Goal: Information Seeking & Learning: Learn about a topic

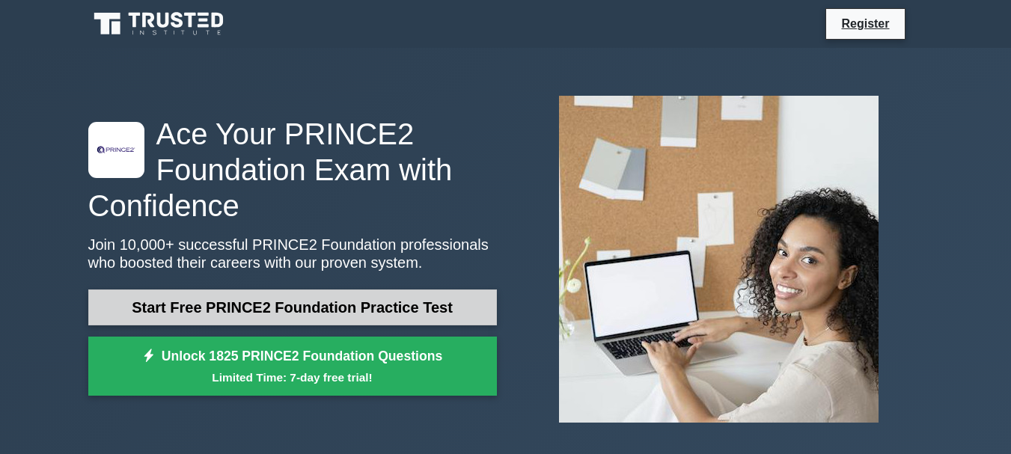
click at [330, 312] on link "Start Free PRINCE2 Foundation Practice Test" at bounding box center [292, 308] width 409 height 36
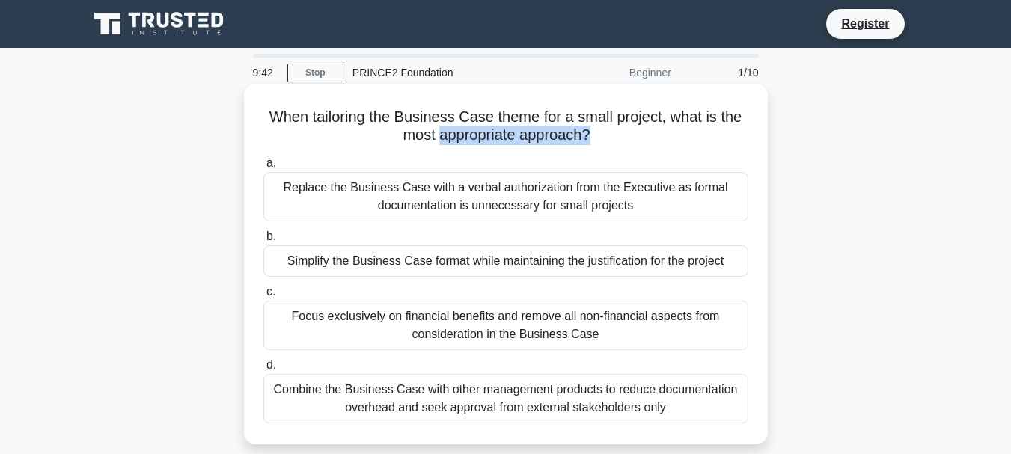
drag, startPoint x: 439, startPoint y: 141, endPoint x: 592, endPoint y: 138, distance: 152.7
click at [592, 138] on h5 "When tailoring the Business Case theme for a small project, what is the most ap…" at bounding box center [506, 126] width 488 height 37
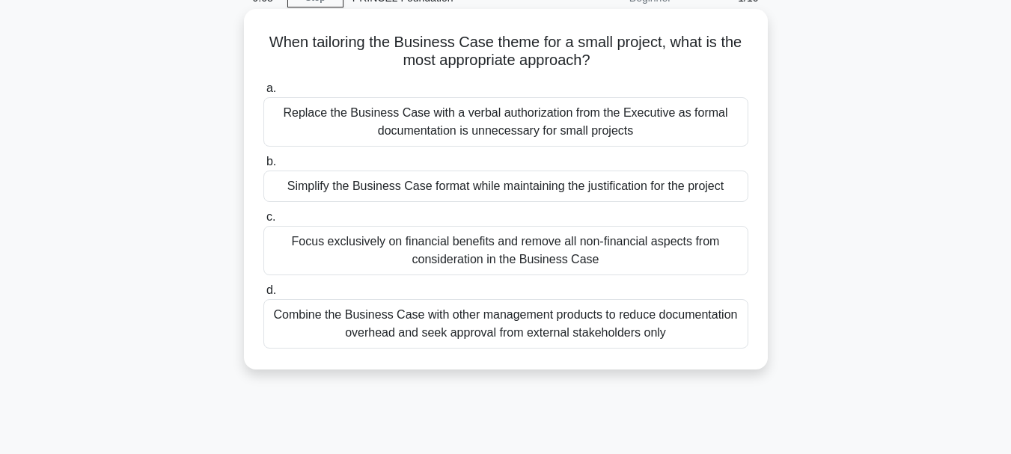
click at [595, 245] on div "Focus exclusively on financial benefits and remove all non-financial aspects fr…" at bounding box center [505, 250] width 485 height 49
click at [263, 222] on input "c. Focus exclusively on financial benefits and remove all non-financial aspects…" at bounding box center [263, 218] width 0 height 10
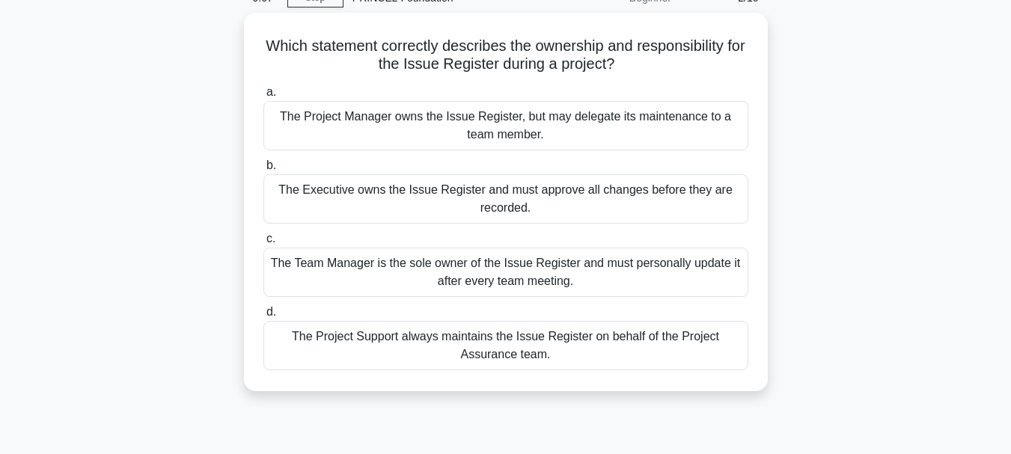
scroll to position [0, 0]
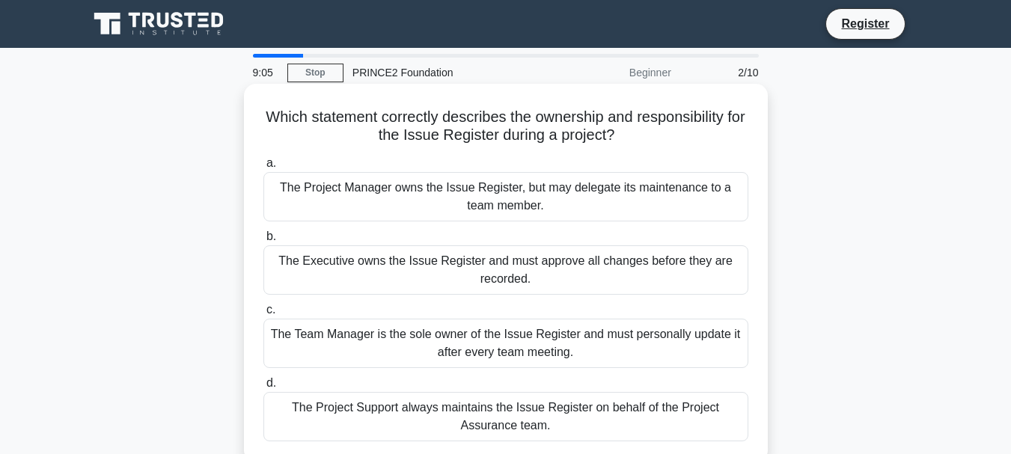
click at [576, 266] on div "The Executive owns the Issue Register and must approve all changes before they …" at bounding box center [505, 269] width 485 height 49
click at [263, 242] on input "b. The Executive owns the Issue Register and must approve all changes before th…" at bounding box center [263, 237] width 0 height 10
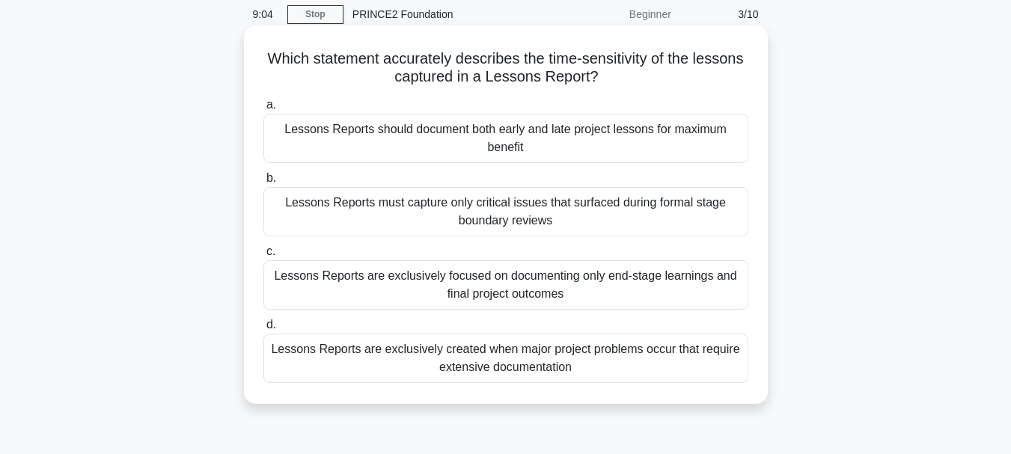
scroll to position [75, 0]
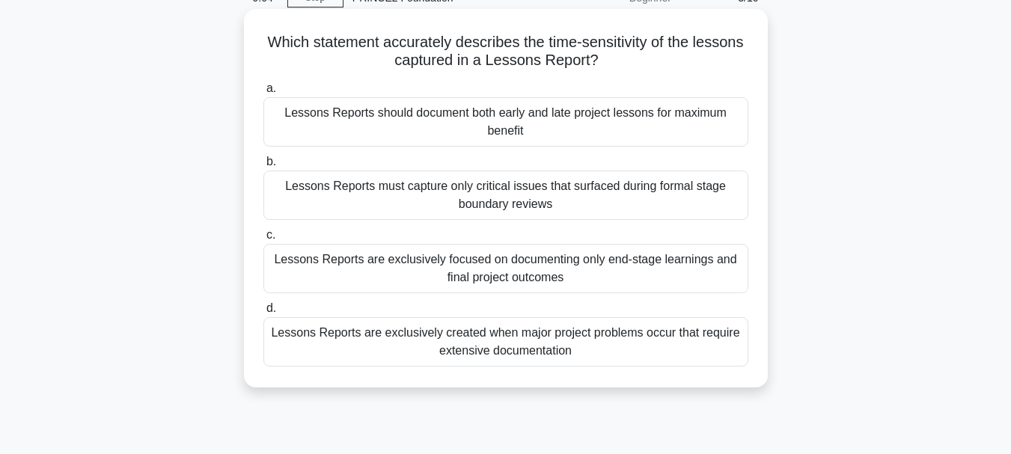
click at [561, 260] on div "Lessons Reports are exclusively focused on documenting only end-stage learnings…" at bounding box center [505, 268] width 485 height 49
click at [263, 240] on input "c. Lessons Reports are exclusively focused on documenting only end-stage learni…" at bounding box center [263, 236] width 0 height 10
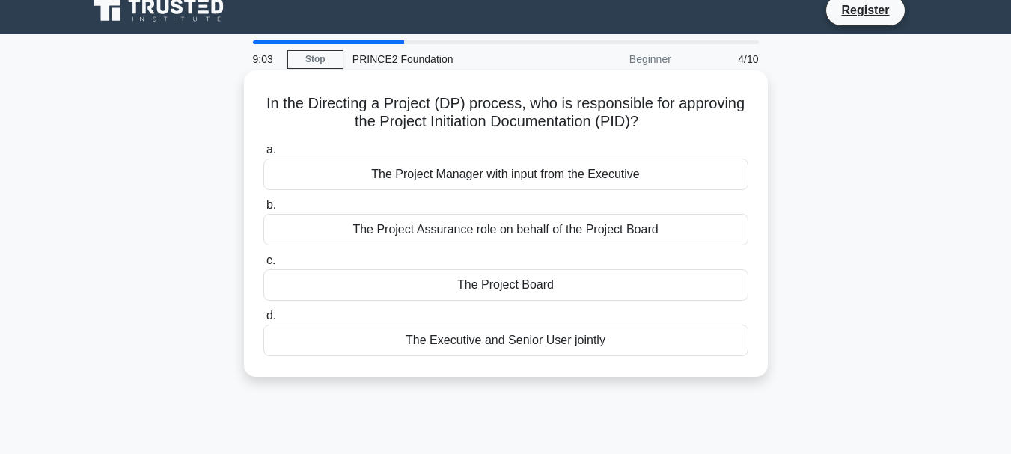
scroll to position [0, 0]
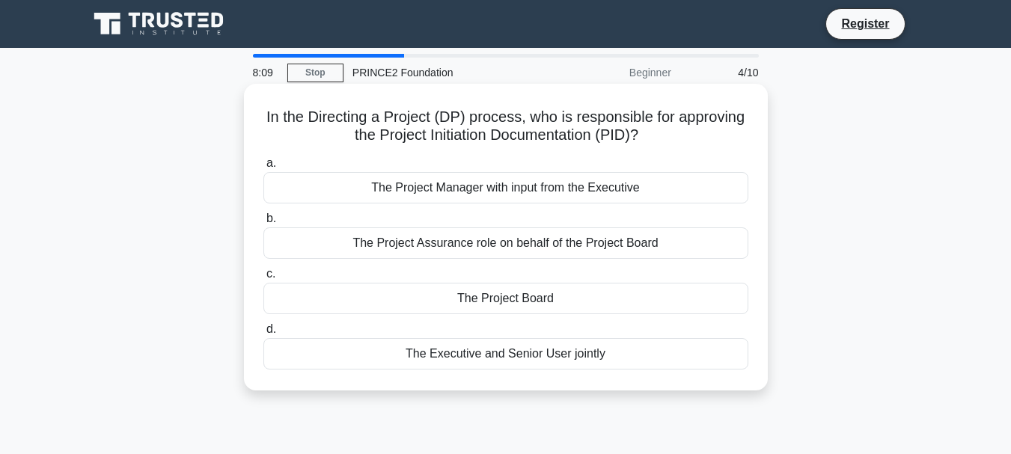
click at [503, 242] on div "The Project Assurance role on behalf of the Project Board" at bounding box center [505, 243] width 485 height 31
click at [263, 224] on input "b. The Project Assurance role on behalf of the Project Board" at bounding box center [263, 219] width 0 height 10
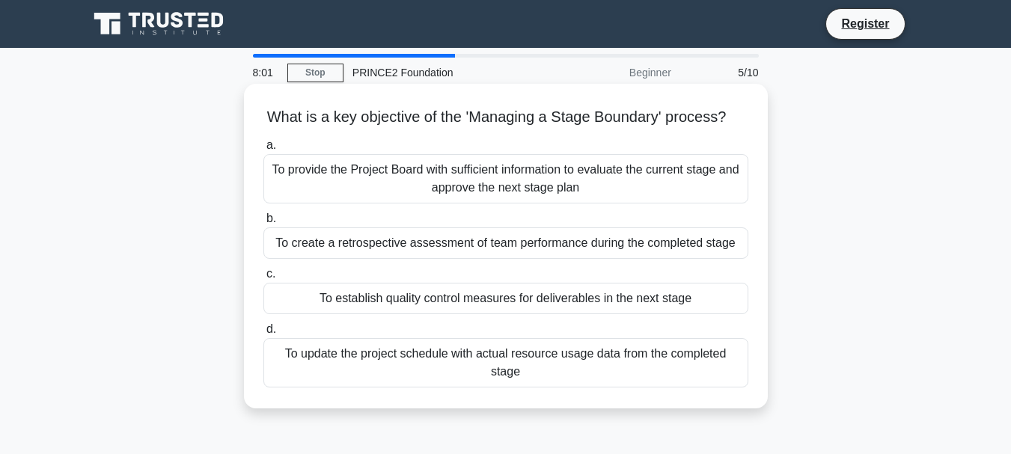
click at [558, 195] on div "To provide the Project Board with sufficient information to evaluate the curren…" at bounding box center [505, 178] width 485 height 49
click at [263, 150] on input "a. To provide the Project Board with sufficient information to evaluate the cur…" at bounding box center [263, 146] width 0 height 10
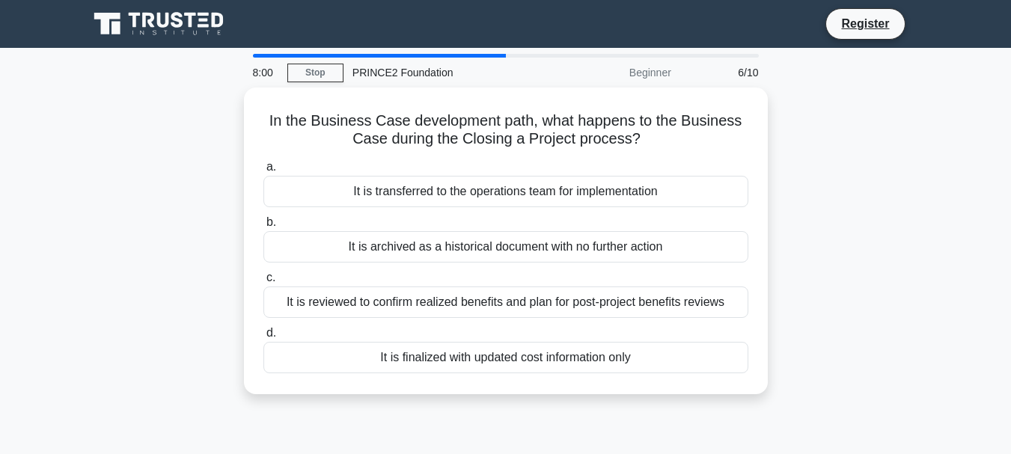
click at [558, 195] on div "It is transferred to the operations team for implementation" at bounding box center [505, 191] width 485 height 31
click at [263, 172] on input "a. It is transferred to the operations team for implementation" at bounding box center [263, 167] width 0 height 10
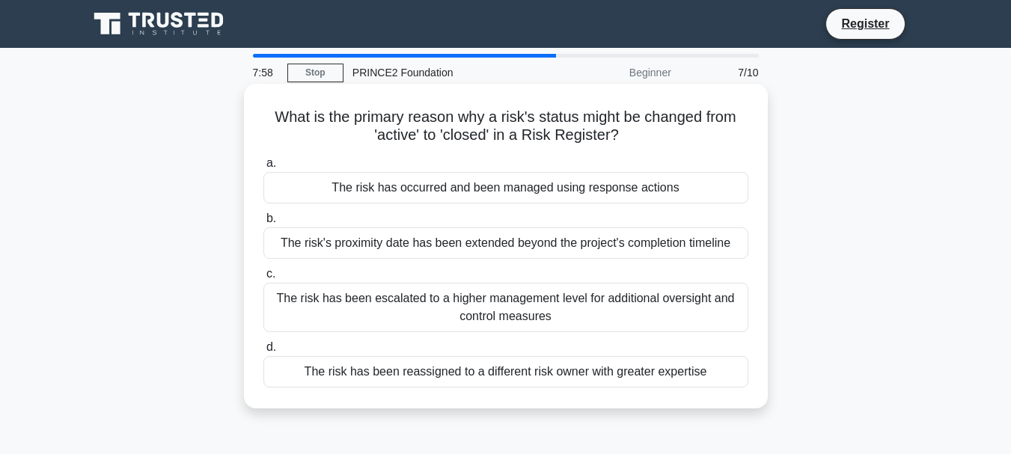
click at [549, 245] on div "The risk's proximity date has been extended beyond the project's completion tim…" at bounding box center [505, 243] width 485 height 31
click at [263, 224] on input "b. The risk's proximity date has been extended beyond the project's completion …" at bounding box center [263, 219] width 0 height 10
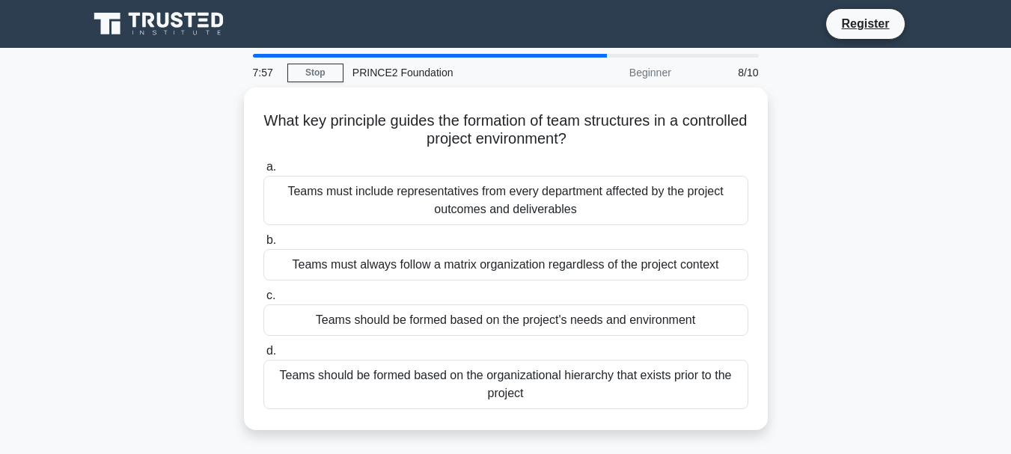
click at [549, 245] on label "b. Teams must always follow a matrix organization regardless of the project con…" at bounding box center [505, 255] width 485 height 49
click at [263, 245] on input "b. Teams must always follow a matrix organization regardless of the project con…" at bounding box center [263, 241] width 0 height 10
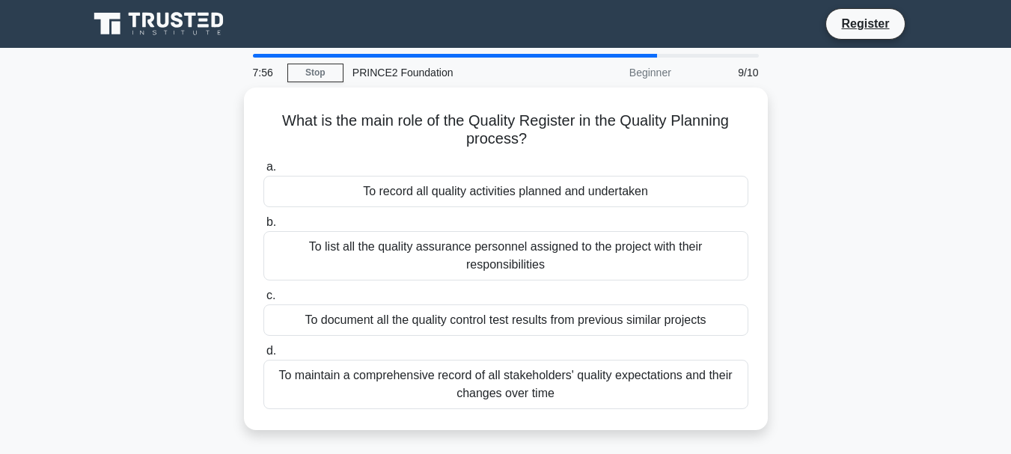
click at [549, 245] on div "To list all the quality assurance personnel assigned to the project with their …" at bounding box center [505, 255] width 485 height 49
click at [263, 228] on input "b. To list all the quality assurance personnel assigned to the project with the…" at bounding box center [263, 223] width 0 height 10
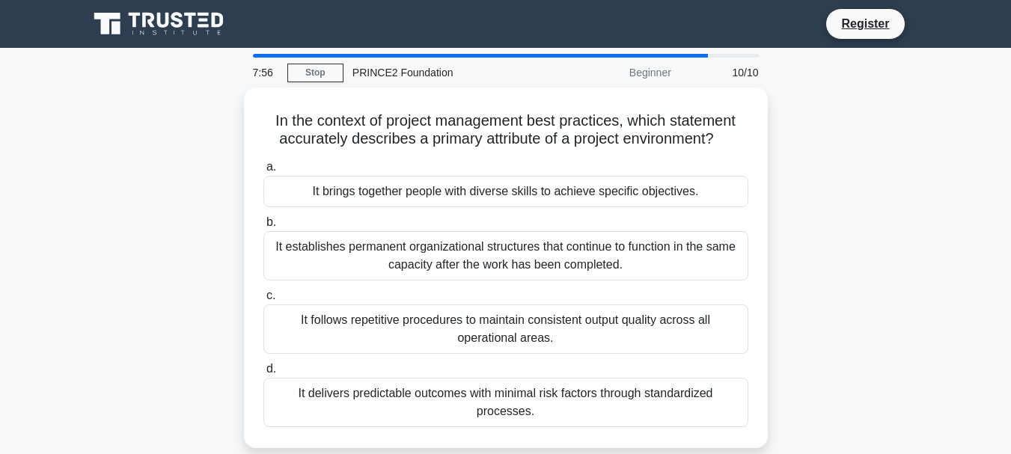
click at [549, 245] on div "It establishes permanent organizational structures that continue to function in…" at bounding box center [505, 255] width 485 height 49
click at [263, 228] on input "b. It establishes permanent organizational structures that continue to function…" at bounding box center [263, 223] width 0 height 10
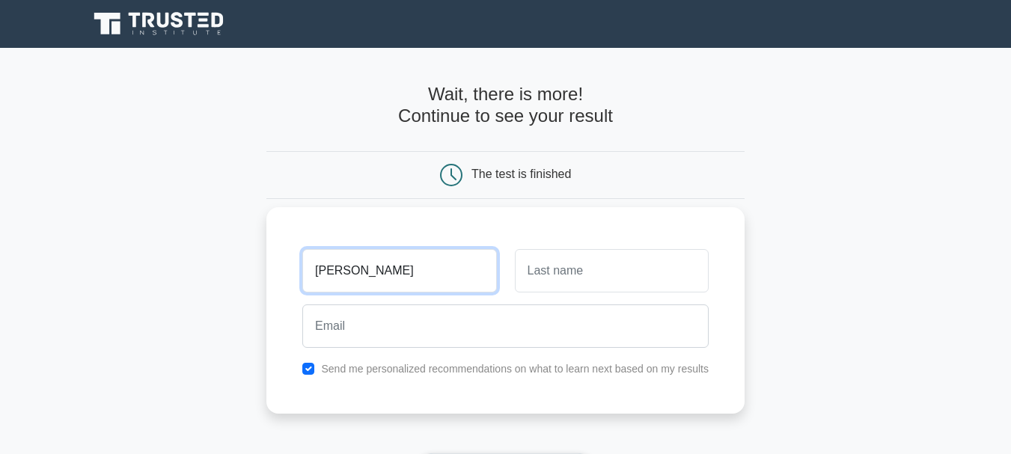
type input "[PERSON_NAME]"
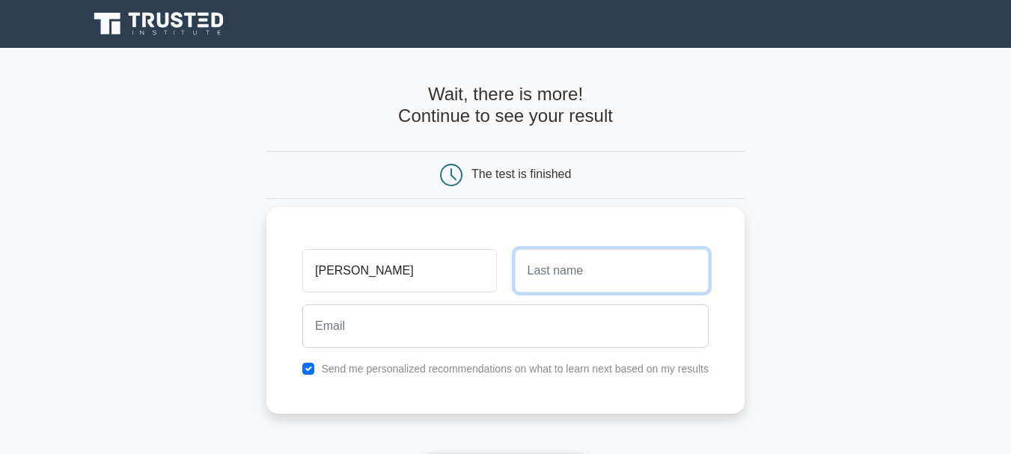
click at [597, 265] on input "text" at bounding box center [612, 270] width 194 height 43
type input "Mia"
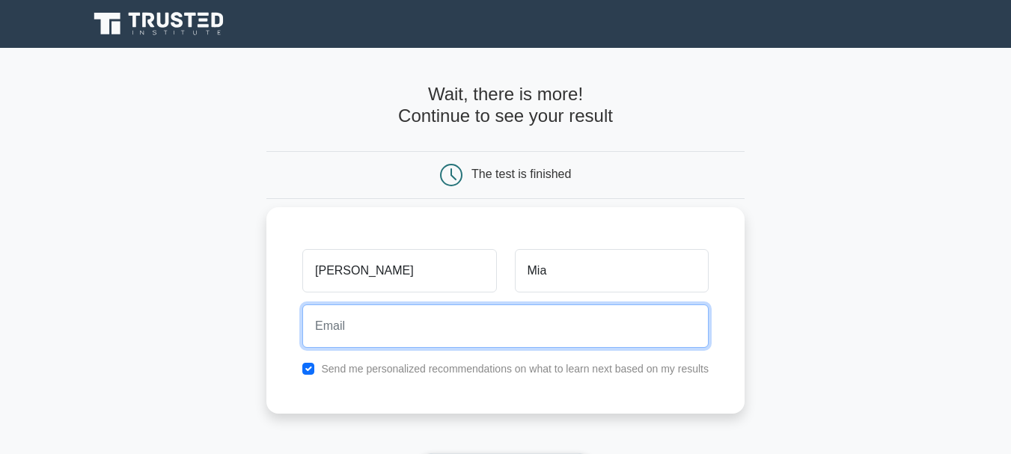
click at [433, 338] on input "email" at bounding box center [505, 326] width 406 height 43
paste input "bipoge8941@fursee.com"
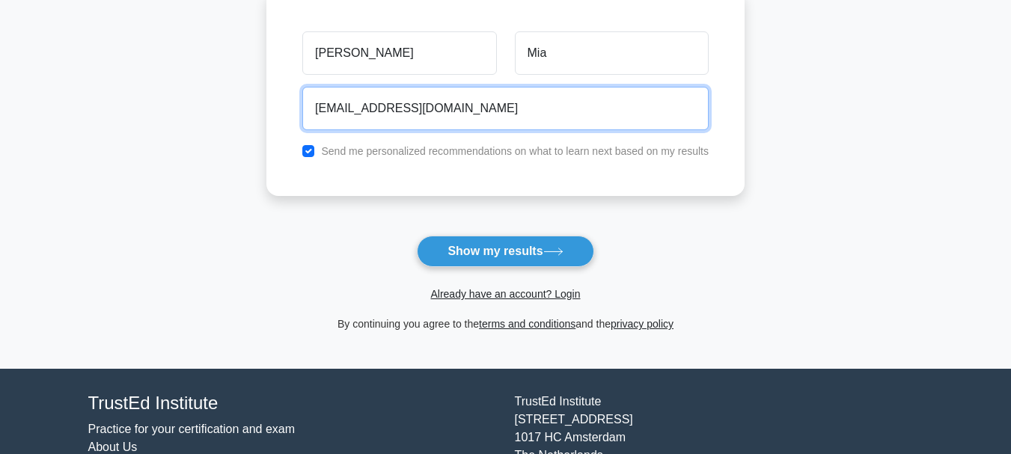
scroll to position [225, 0]
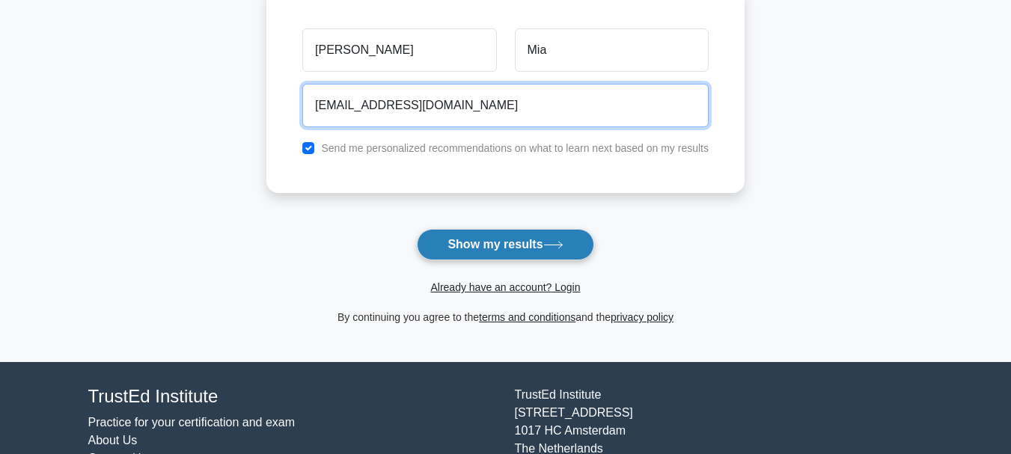
type input "bipoge8941@fursee.com"
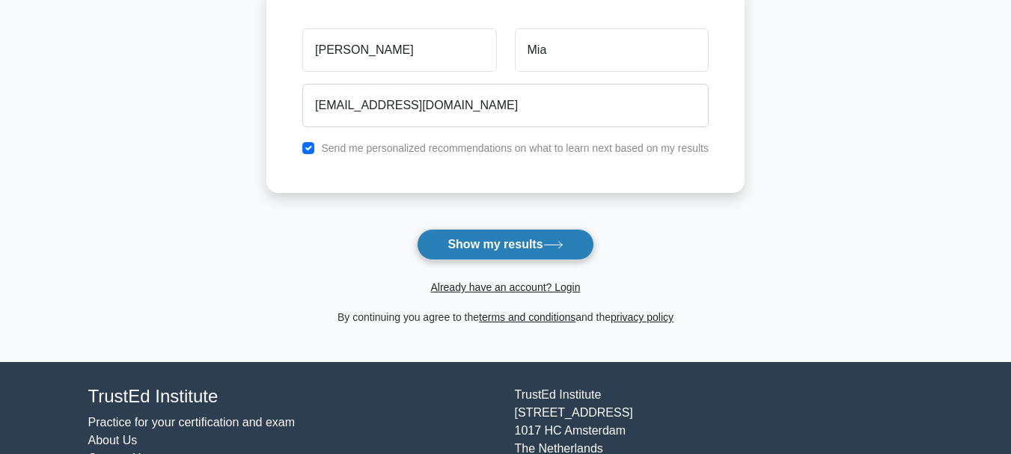
click at [480, 246] on button "Show my results" at bounding box center [505, 244] width 177 height 31
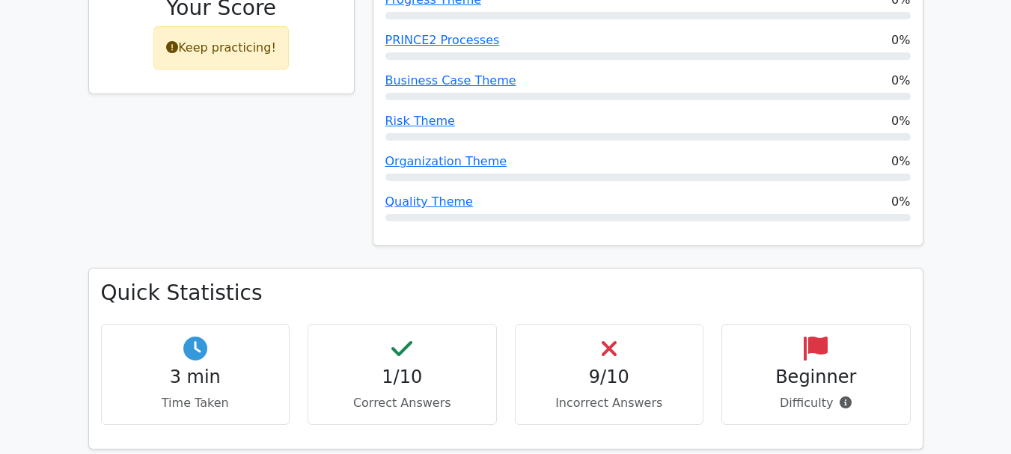
scroll to position [823, 0]
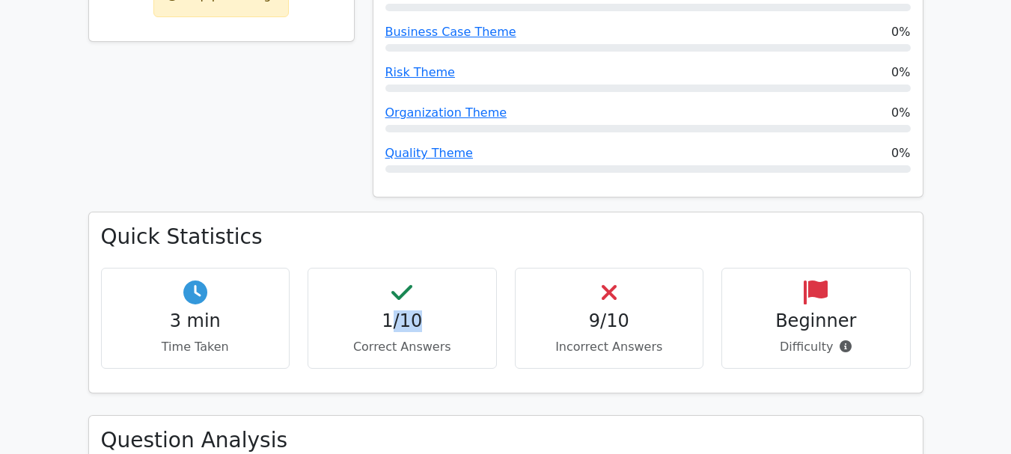
drag, startPoint x: 394, startPoint y: 268, endPoint x: 427, endPoint y: 269, distance: 33.7
click at [427, 311] on h4 "1/10" at bounding box center [402, 322] width 164 height 22
drag, startPoint x: 167, startPoint y: 275, endPoint x: 283, endPoint y: 289, distance: 116.9
click at [260, 289] on div "3 min Time Taken" at bounding box center [195, 318] width 189 height 101
drag, startPoint x: 547, startPoint y: 273, endPoint x: 719, endPoint y: 285, distance: 172.6
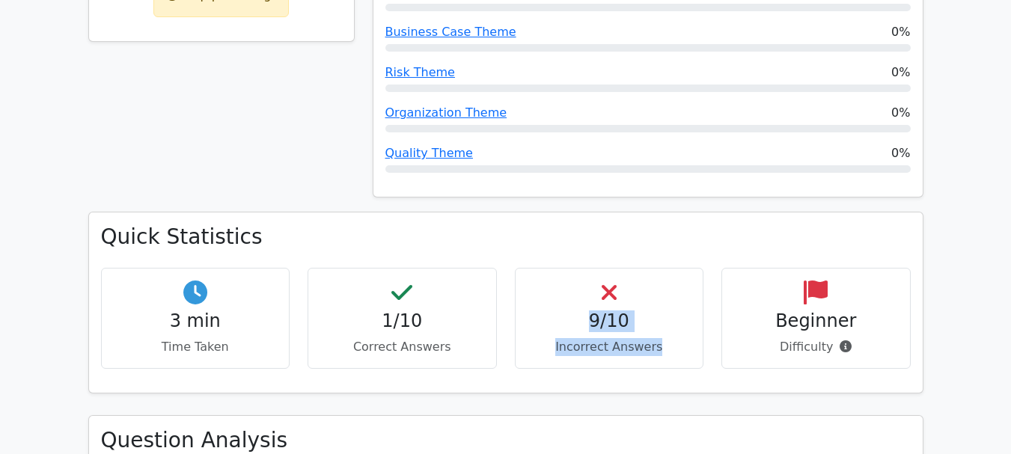
click at [705, 281] on div "9/10 Incorrect Answers" at bounding box center [609, 318] width 207 height 101
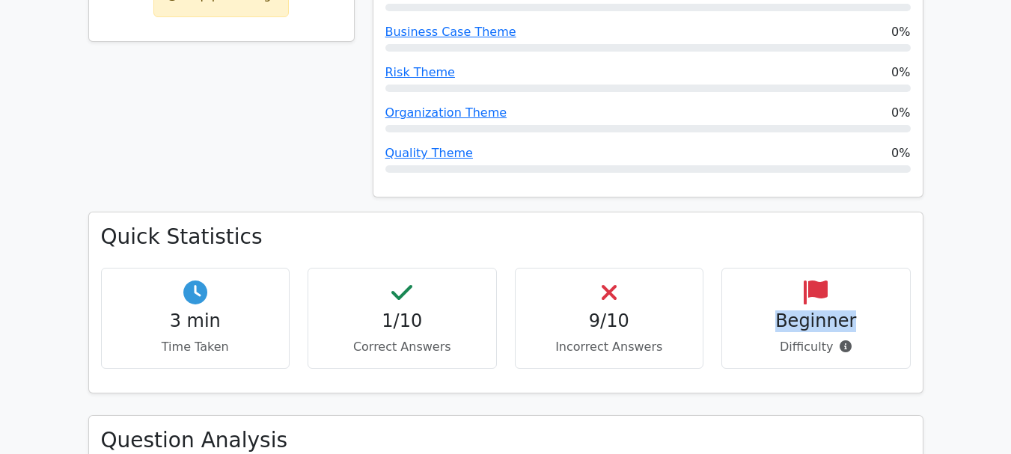
drag, startPoint x: 784, startPoint y: 271, endPoint x: 865, endPoint y: 268, distance: 80.9
click at [865, 311] on h4 "Beginner" at bounding box center [816, 322] width 164 height 22
drag, startPoint x: 793, startPoint y: 293, endPoint x: 825, endPoint y: 293, distance: 31.4
click at [825, 338] on p "Difficulty" at bounding box center [816, 347] width 164 height 18
click at [799, 304] on div "Beginner Difficulty" at bounding box center [815, 318] width 189 height 101
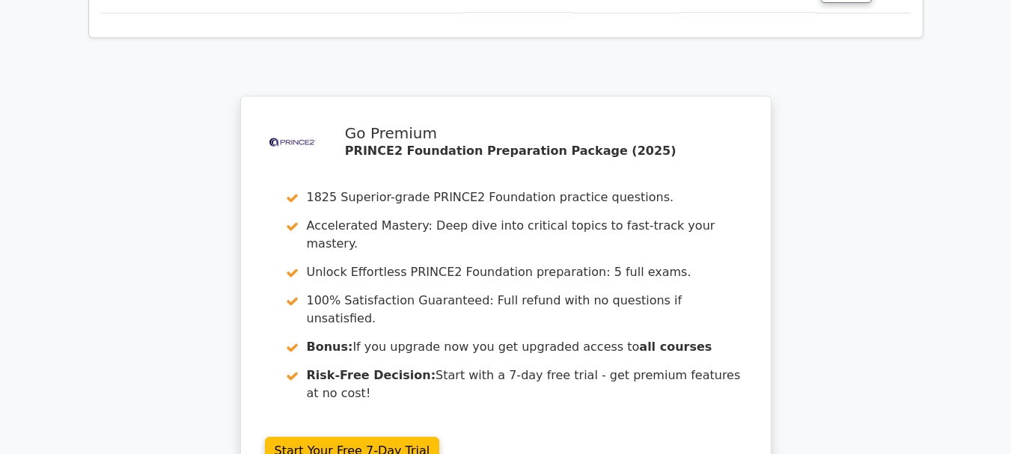
scroll to position [2811, 0]
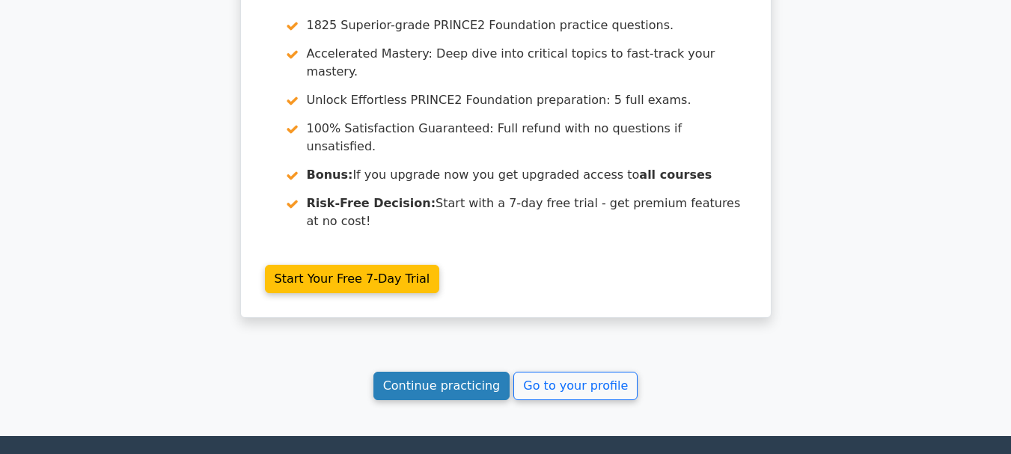
click at [480, 372] on link "Continue practicing" at bounding box center [441, 386] width 137 height 28
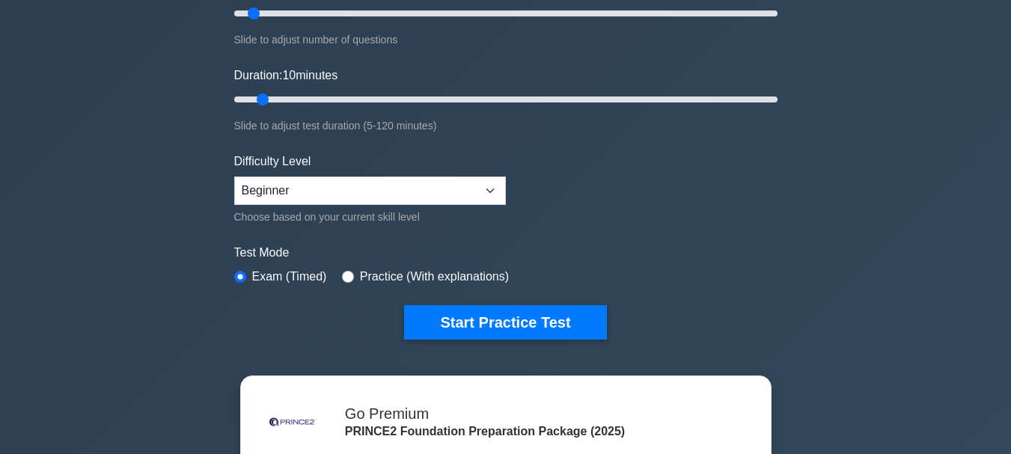
scroll to position [299, 0]
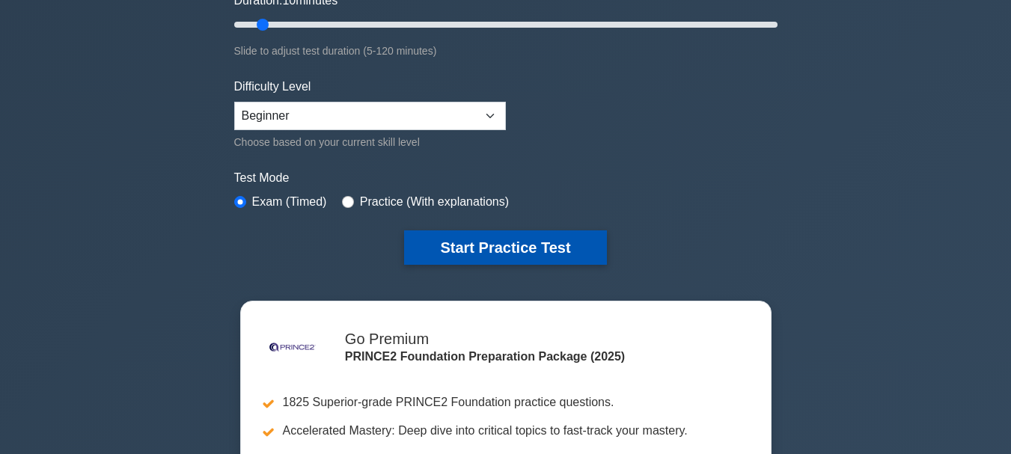
click at [494, 240] on button "Start Practice Test" at bounding box center [505, 248] width 202 height 34
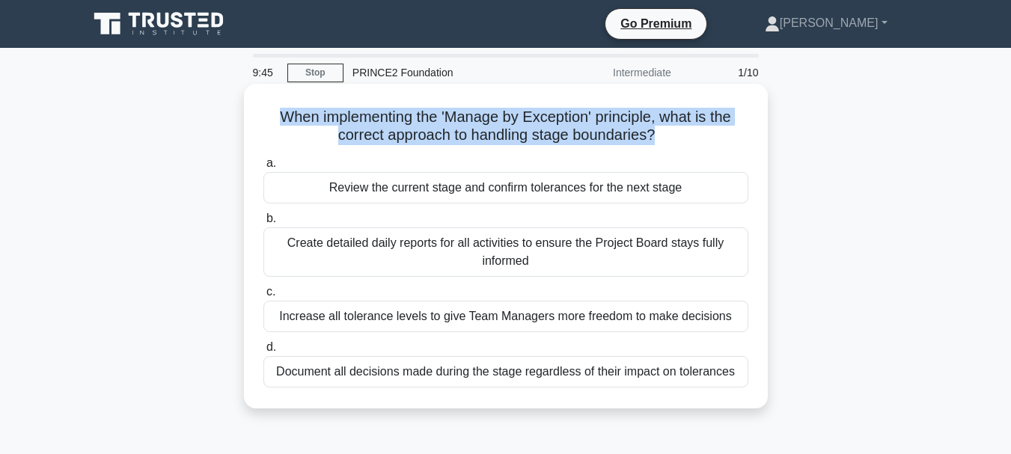
drag, startPoint x: 656, startPoint y: 140, endPoint x: 275, endPoint y: 123, distance: 381.3
click at [275, 123] on h5 "When implementing the 'Manage by Exception' principle, what is the correct appr…" at bounding box center [506, 126] width 488 height 37
click at [412, 130] on h5 "When implementing the 'Manage by Exception' principle, what is the correct appr…" at bounding box center [506, 126] width 488 height 37
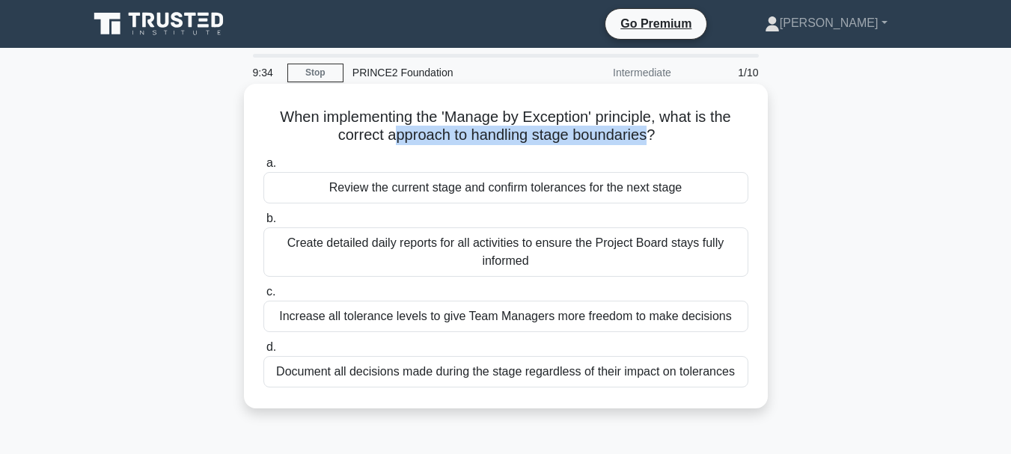
drag, startPoint x: 391, startPoint y: 138, endPoint x: 652, endPoint y: 139, distance: 261.2
click at [652, 139] on h5 "When implementing the 'Manage by Exception' principle, what is the correct appr…" at bounding box center [506, 126] width 488 height 37
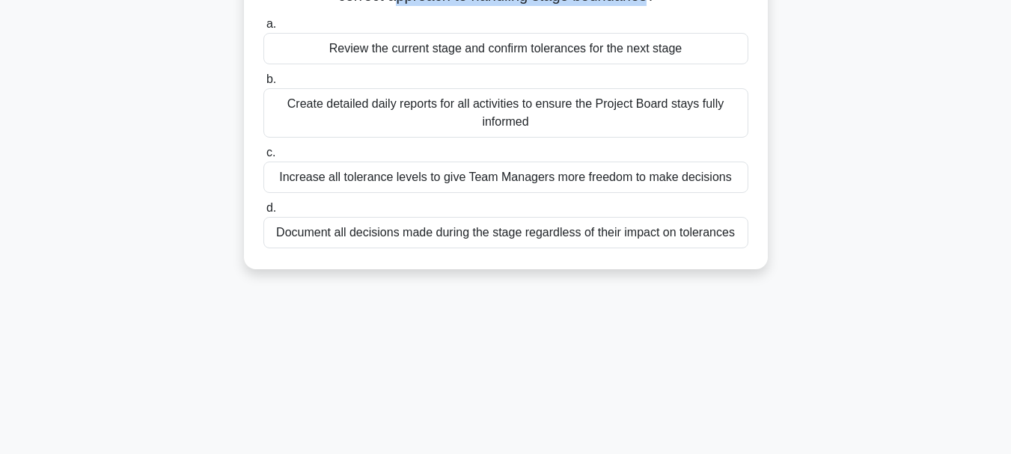
scroll to position [150, 0]
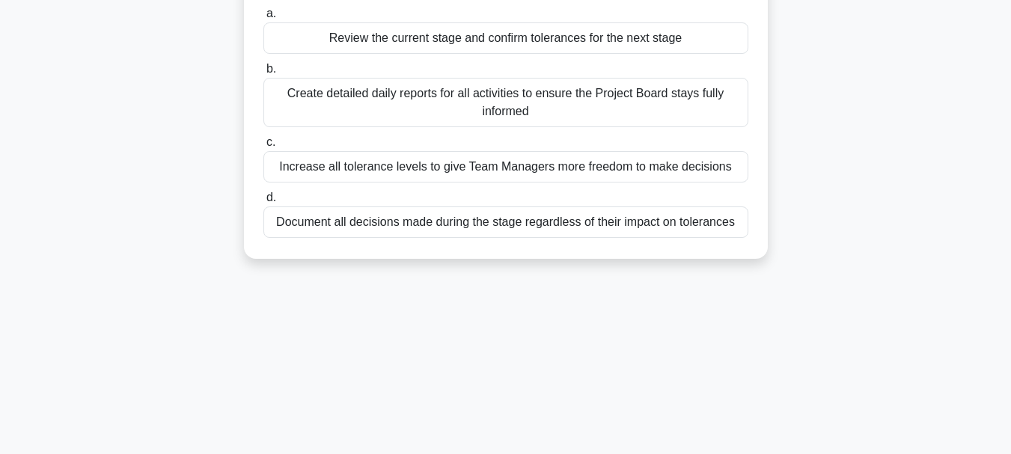
click at [379, 229] on div "Document all decisions made during the stage regardless of their impact on tole…" at bounding box center [505, 222] width 485 height 31
click at [263, 203] on input "d. Document all decisions made during the stage regardless of their impact on t…" at bounding box center [263, 198] width 0 height 10
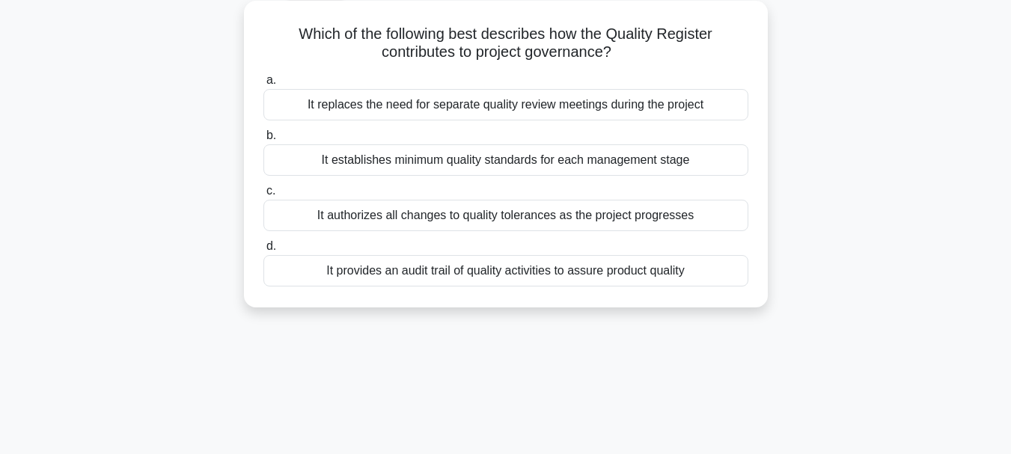
scroll to position [0, 0]
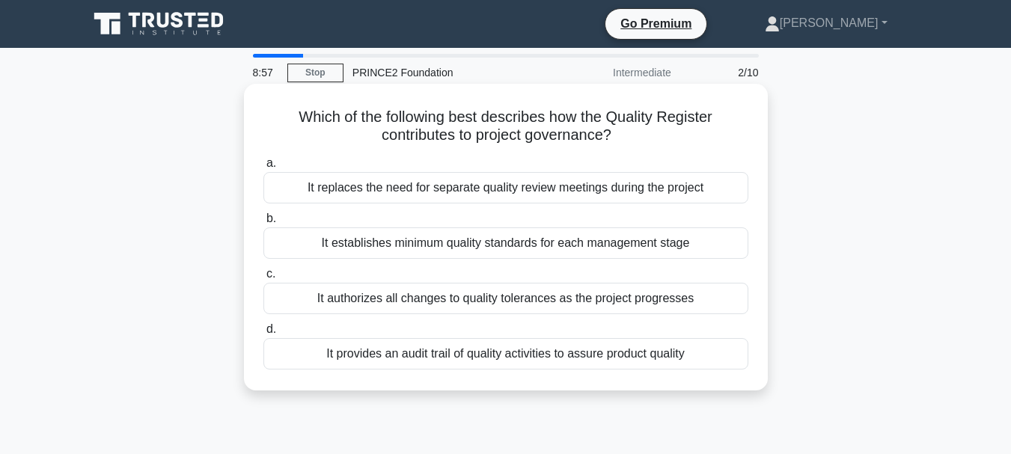
click at [433, 251] on div "It establishes minimum quality standards for each management stage" at bounding box center [505, 243] width 485 height 31
click at [263, 224] on input "b. It establishes minimum quality standards for each management stage" at bounding box center [263, 219] width 0 height 10
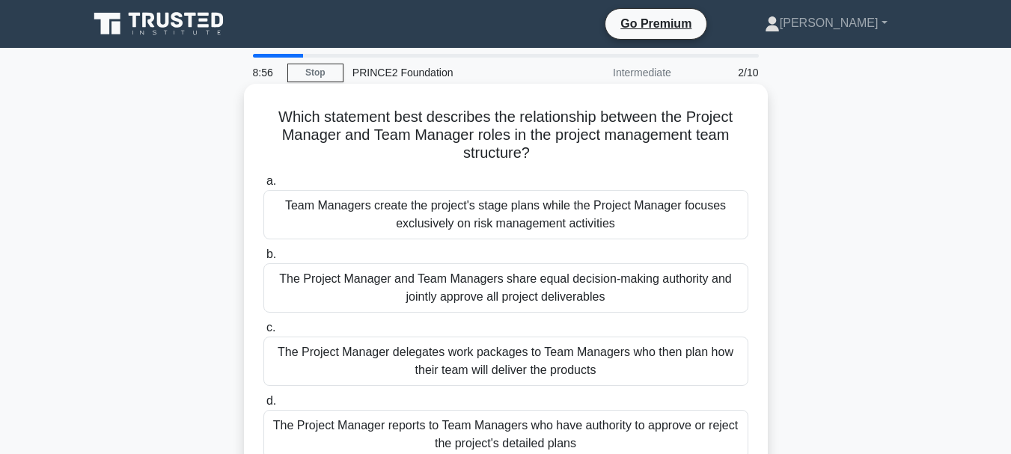
click at [442, 280] on div "The Project Manager and Team Managers share equal decision-making authority and…" at bounding box center [505, 287] width 485 height 49
click at [263, 260] on input "b. The Project Manager and Team Managers share equal decision-making authority …" at bounding box center [263, 255] width 0 height 10
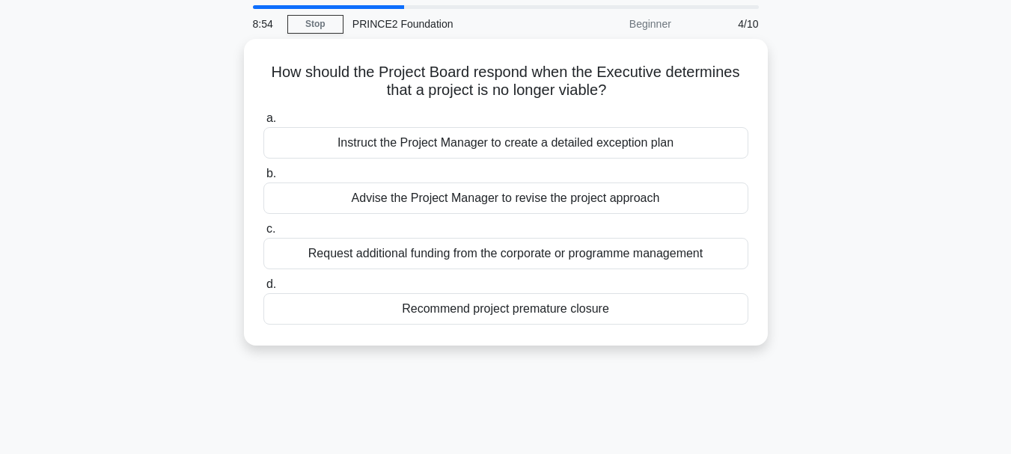
scroll to position [75, 0]
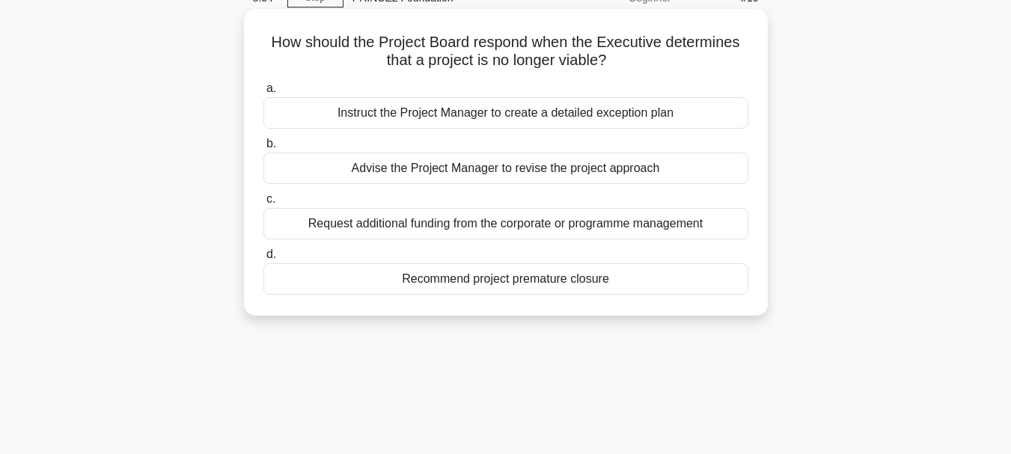
click at [448, 277] on div "Recommend project premature closure" at bounding box center [505, 278] width 485 height 31
click at [263, 260] on input "d. Recommend project premature closure" at bounding box center [263, 255] width 0 height 10
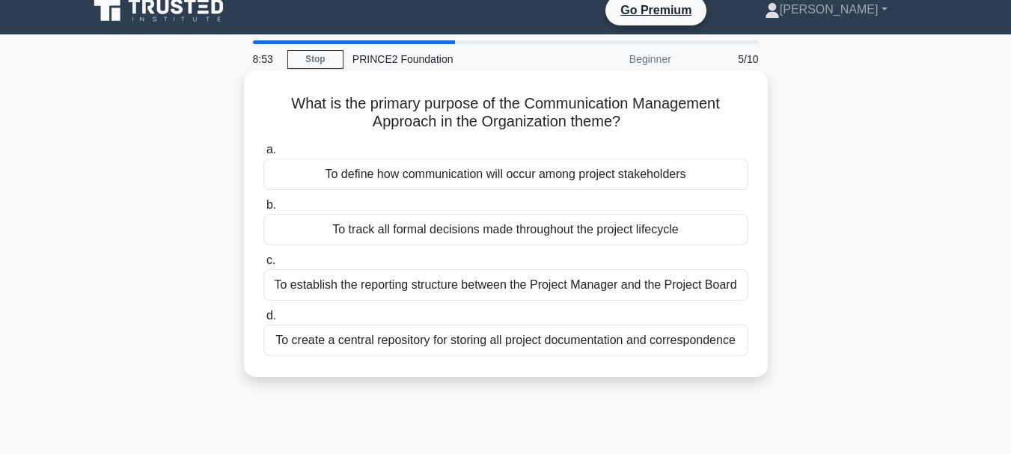
scroll to position [0, 0]
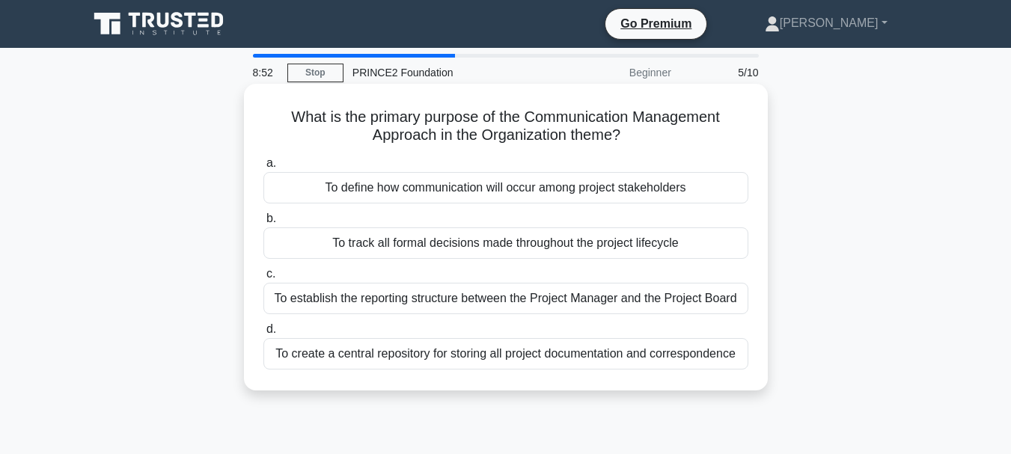
click at [442, 242] on div "To track all formal decisions made throughout the project lifecycle" at bounding box center [505, 243] width 485 height 31
click at [263, 224] on input "b. To track all formal decisions made throughout the project lifecycle" at bounding box center [263, 219] width 0 height 10
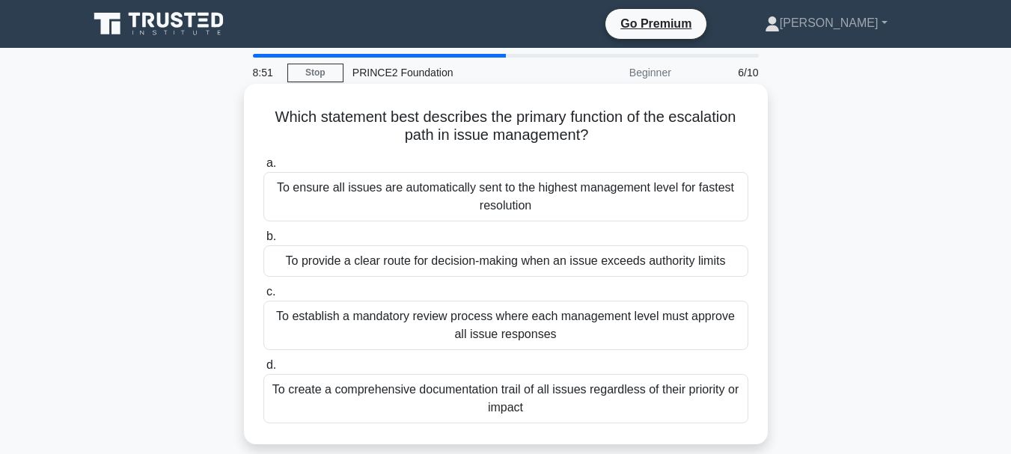
click at [509, 394] on div "To create a comprehensive documentation trail of all issues regardless of their…" at bounding box center [505, 398] width 485 height 49
click at [263, 370] on input "d. To create a comprehensive documentation trail of all issues regardless of th…" at bounding box center [263, 366] width 0 height 10
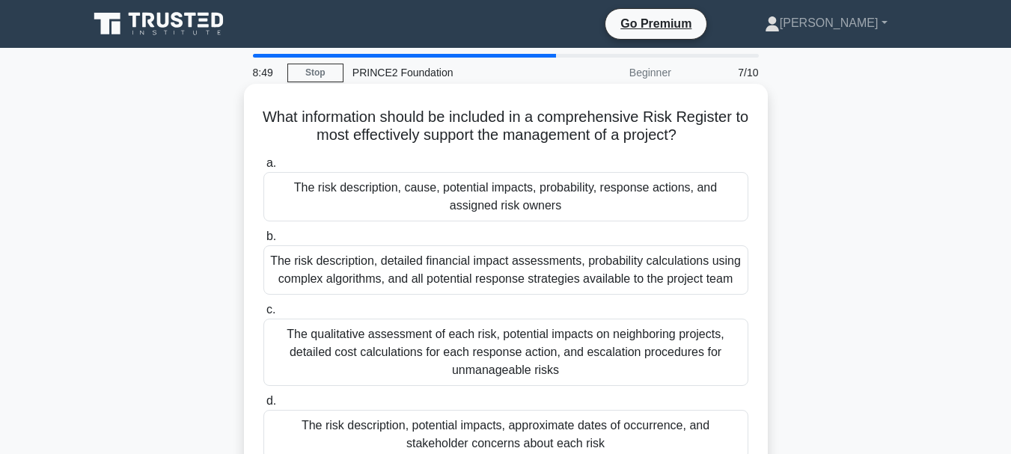
click at [452, 195] on div "The risk description, cause, potential impacts, probability, response actions, …" at bounding box center [505, 196] width 485 height 49
click at [263, 168] on input "a. The risk description, cause, potential impacts, probability, response action…" at bounding box center [263, 164] width 0 height 10
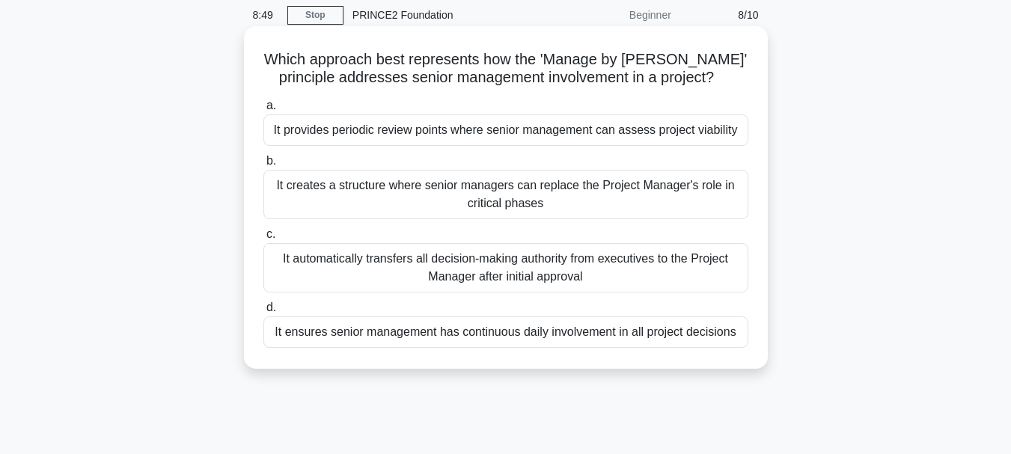
scroll to position [150, 0]
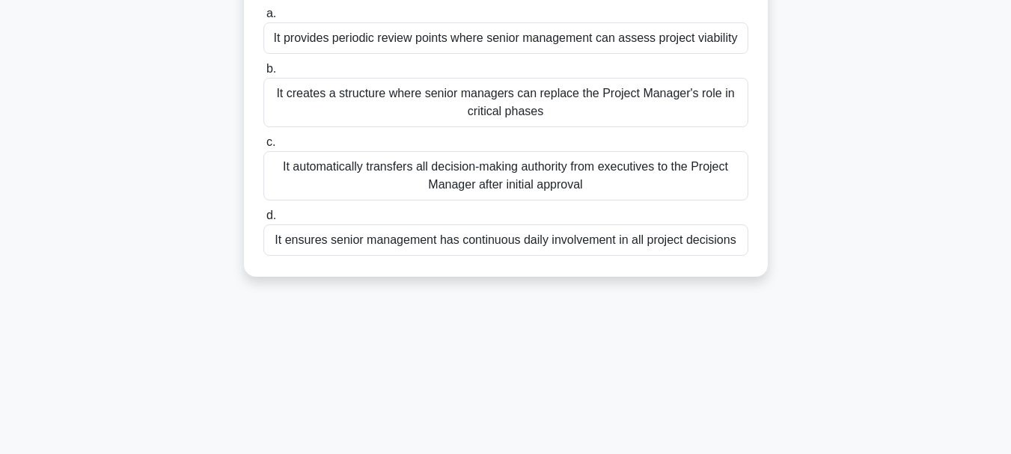
click at [450, 183] on div "It automatically transfers all decision-making authority from executives to the…" at bounding box center [505, 175] width 485 height 49
click at [263, 147] on input "c. It automatically transfers all decision-making authority from executives to …" at bounding box center [263, 143] width 0 height 10
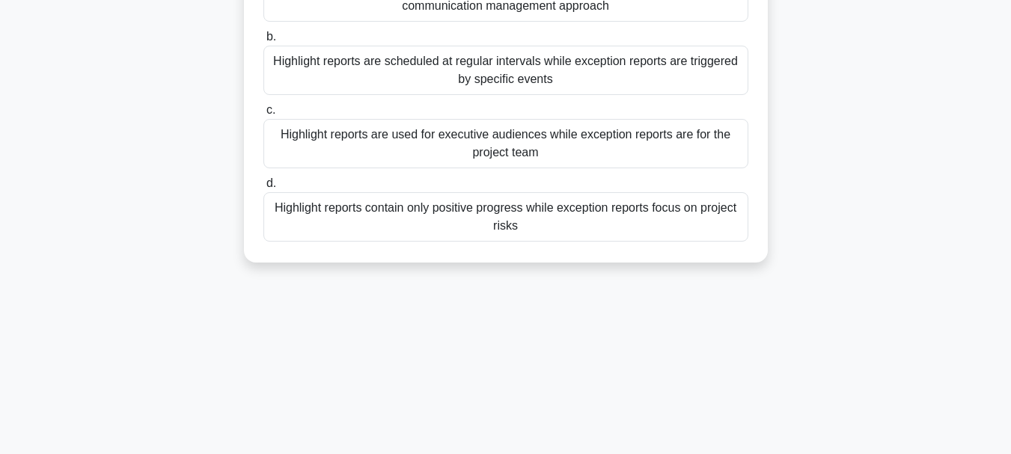
scroll to position [225, 0]
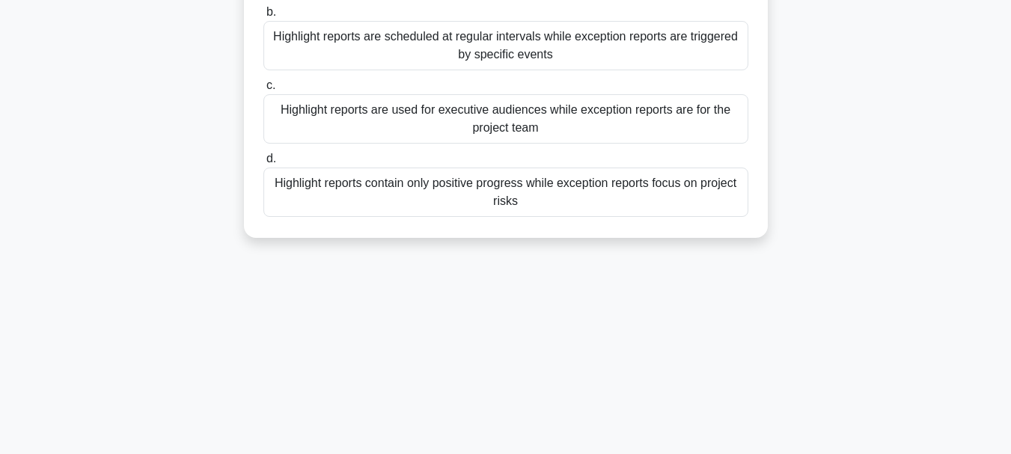
click at [436, 208] on div "Highlight reports contain only positive progress while exception reports focus …" at bounding box center [505, 192] width 485 height 49
click at [263, 164] on input "d. Highlight reports contain only positive progress while exception reports foc…" at bounding box center [263, 159] width 0 height 10
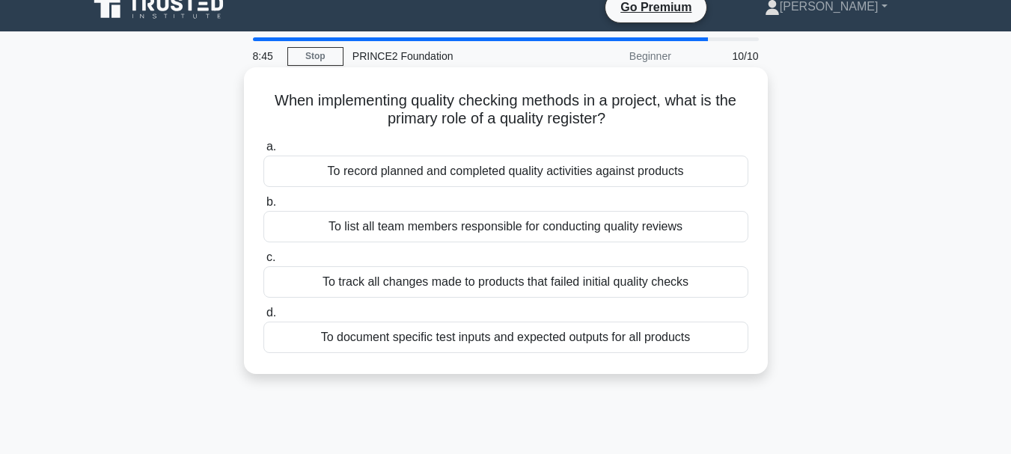
scroll to position [0, 0]
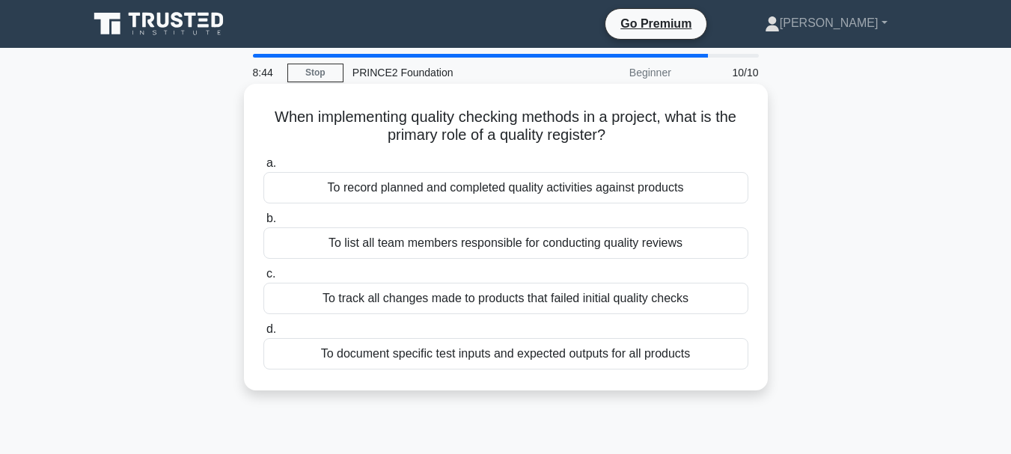
click at [425, 241] on div "To list all team members responsible for conducting quality reviews" at bounding box center [505, 243] width 485 height 31
click at [263, 224] on input "b. To list all team members responsible for conducting quality reviews" at bounding box center [263, 219] width 0 height 10
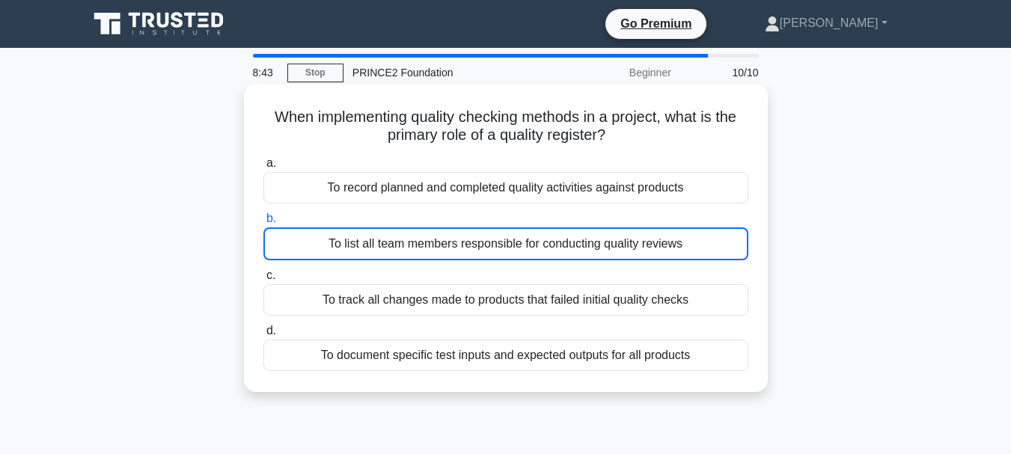
scroll to position [75, 0]
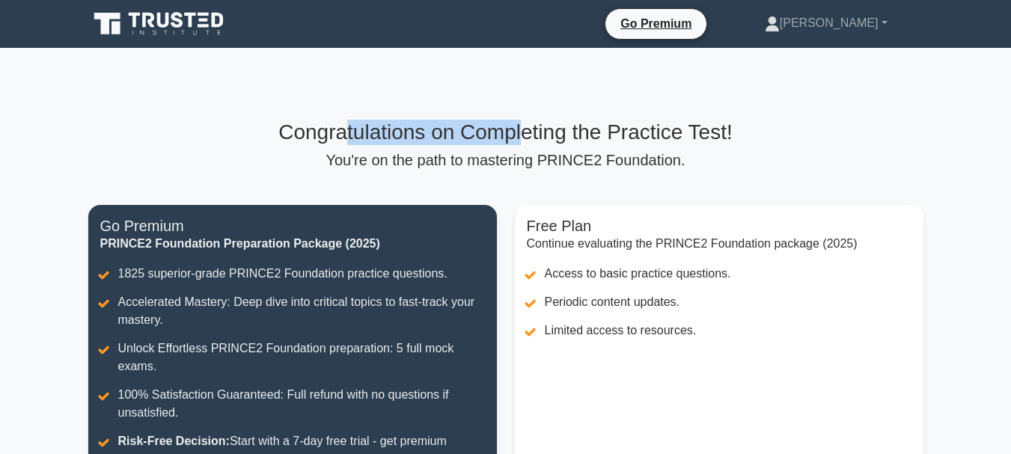
drag, startPoint x: 337, startPoint y: 139, endPoint x: 581, endPoint y: 142, distance: 244.0
click at [524, 137] on h3 "Congratulations on Completing the Practice Test!" at bounding box center [505, 132] width 835 height 25
click at [583, 141] on h3 "Congratulations on Completing the Practice Test!" at bounding box center [505, 132] width 835 height 25
click at [638, 134] on h3 "Congratulations on Completing the Practice Test!" at bounding box center [505, 132] width 835 height 25
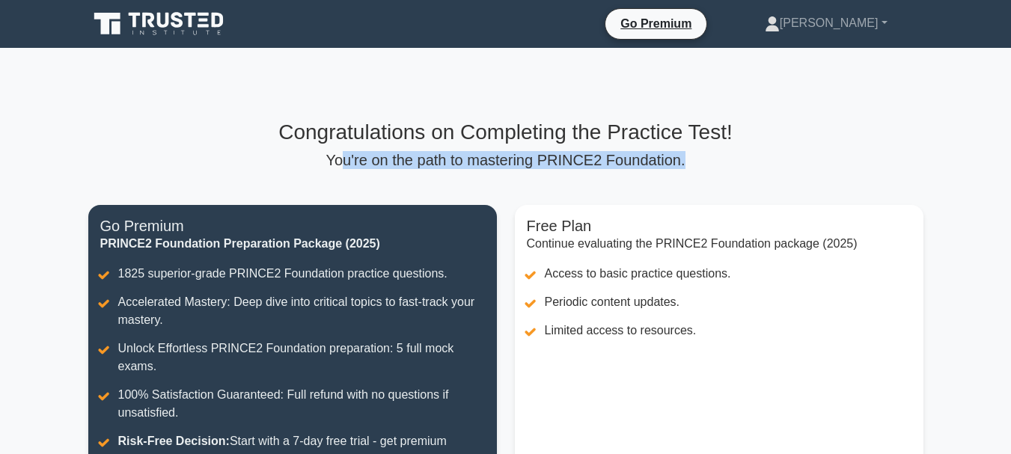
drag, startPoint x: 355, startPoint y: 165, endPoint x: 674, endPoint y: 161, distance: 319.6
click at [674, 161] on p "You're on the path to mastering PRINCE2 Foundation." at bounding box center [505, 160] width 835 height 18
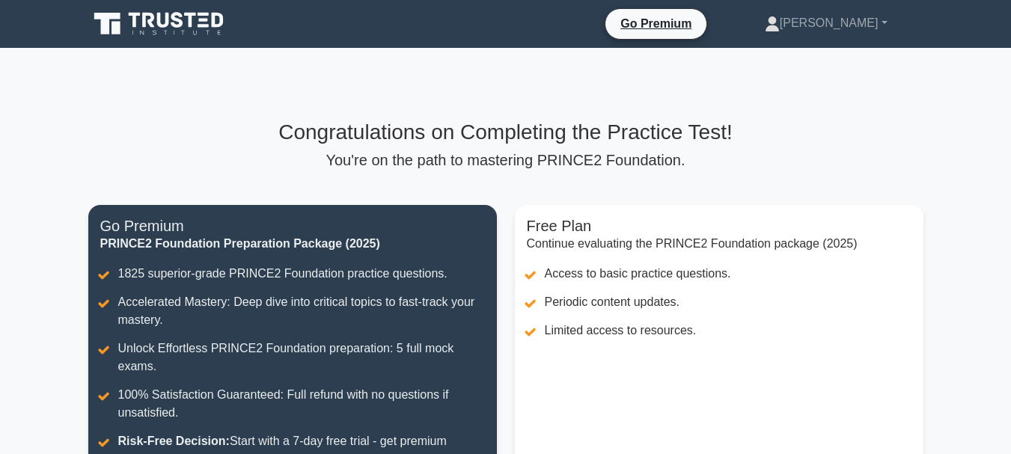
click at [712, 181] on div "Congratulations on Completing the Practice Test! You're on the path to masterin…" at bounding box center [505, 342] width 853 height 445
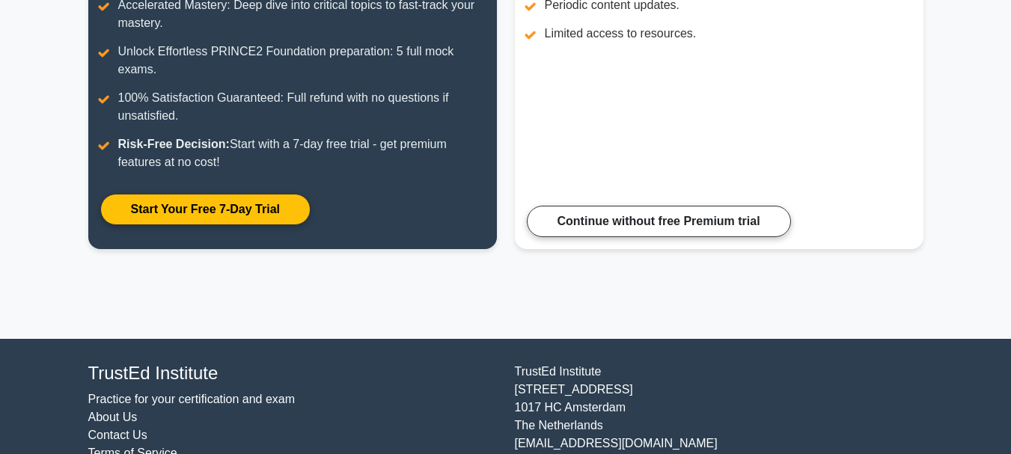
scroll to position [299, 0]
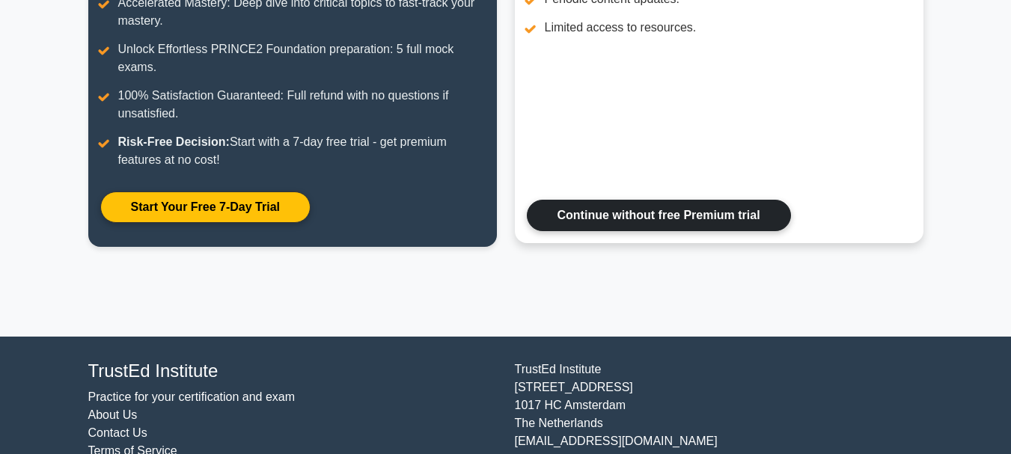
click at [693, 206] on link "Continue without free Premium trial" at bounding box center [659, 215] width 264 height 31
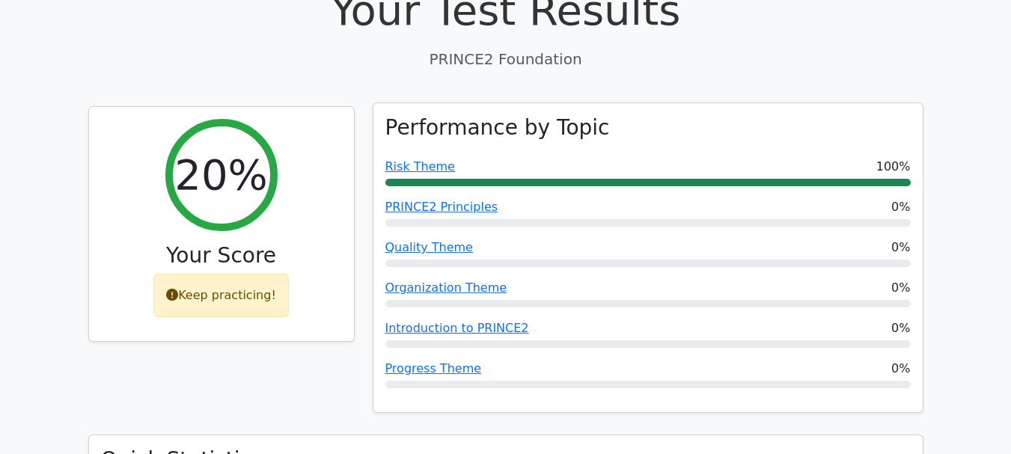
scroll to position [524, 0]
click at [421, 199] on link "PRINCE2 Principles" at bounding box center [441, 206] width 113 height 14
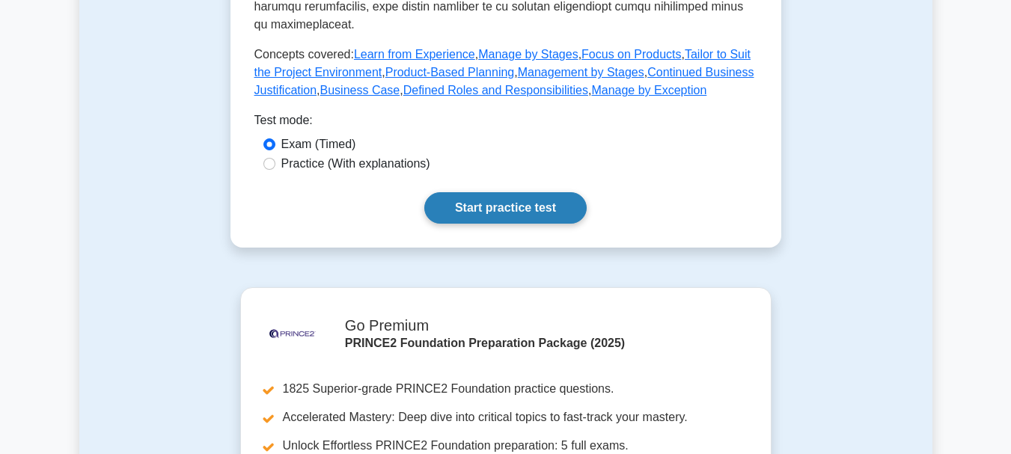
scroll to position [748, 0]
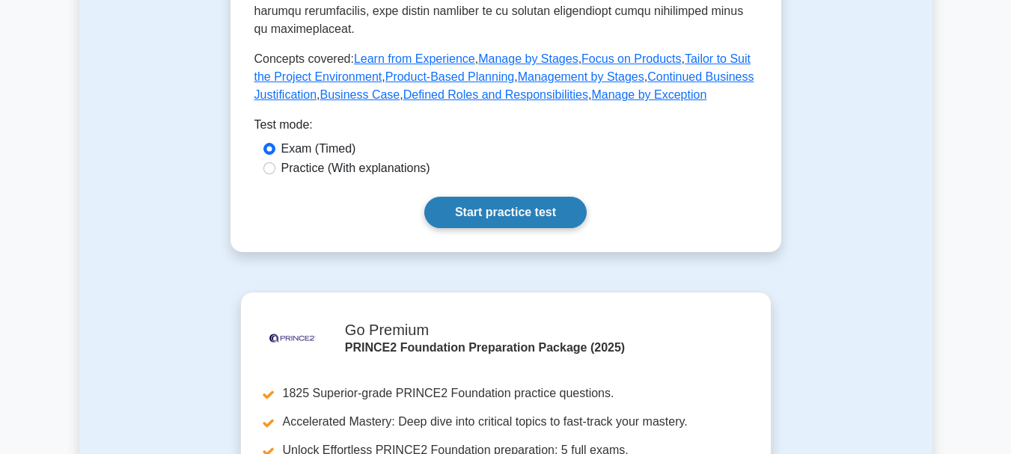
click at [522, 199] on link "Start practice test" at bounding box center [505, 212] width 162 height 31
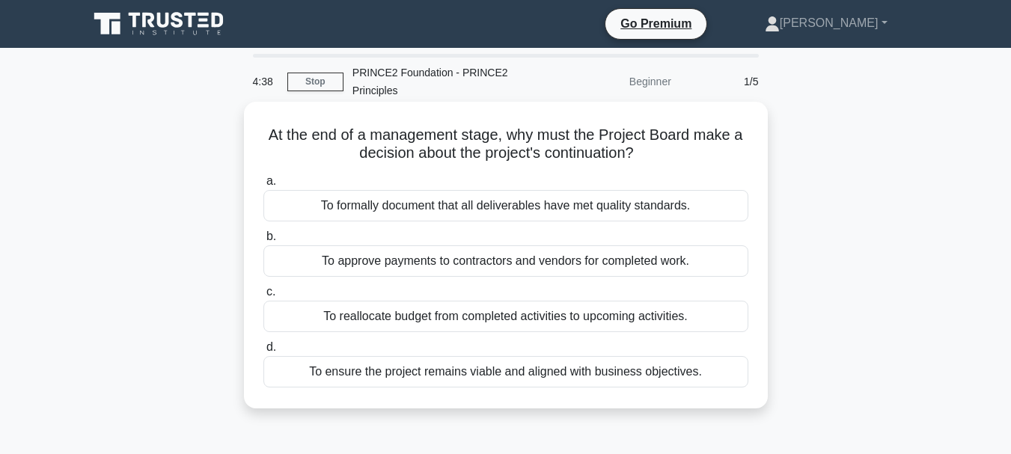
click at [550, 373] on div "To ensure the project remains viable and aligned with business objectives." at bounding box center [505, 371] width 485 height 31
click at [263, 353] on input "d. To ensure the project remains viable and aligned with business objectives." at bounding box center [263, 348] width 0 height 10
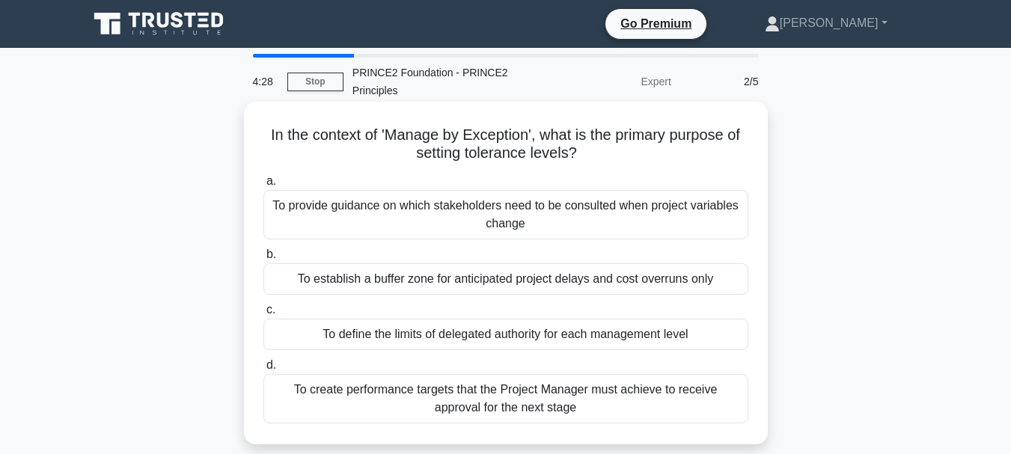
click at [518, 283] on div "To establish a buffer zone for anticipated project delays and cost overruns only" at bounding box center [505, 278] width 485 height 31
click at [263, 260] on input "b. To establish a buffer zone for anticipated project delays and cost overruns …" at bounding box center [263, 255] width 0 height 10
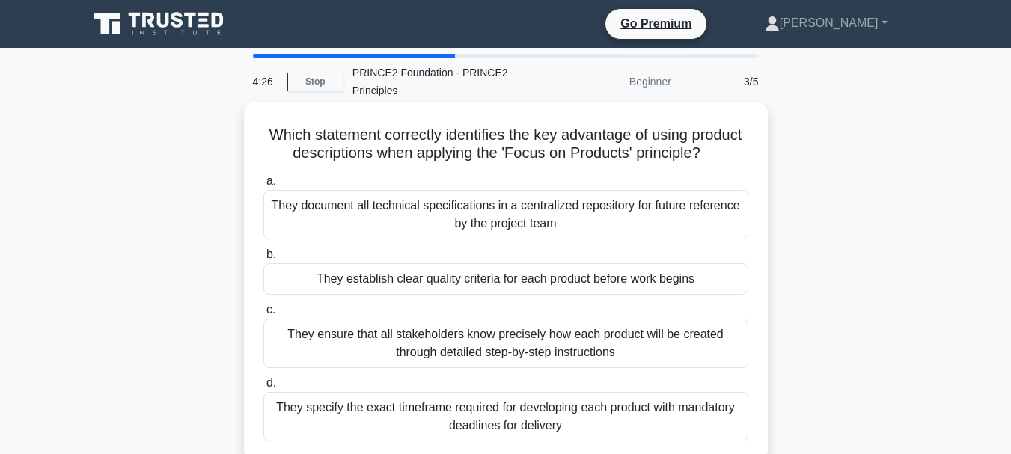
click at [554, 293] on div "They establish clear quality criteria for each product before work begins" at bounding box center [505, 278] width 485 height 31
click at [263, 260] on input "b. They establish clear quality criteria for each product before work begins" at bounding box center [263, 255] width 0 height 10
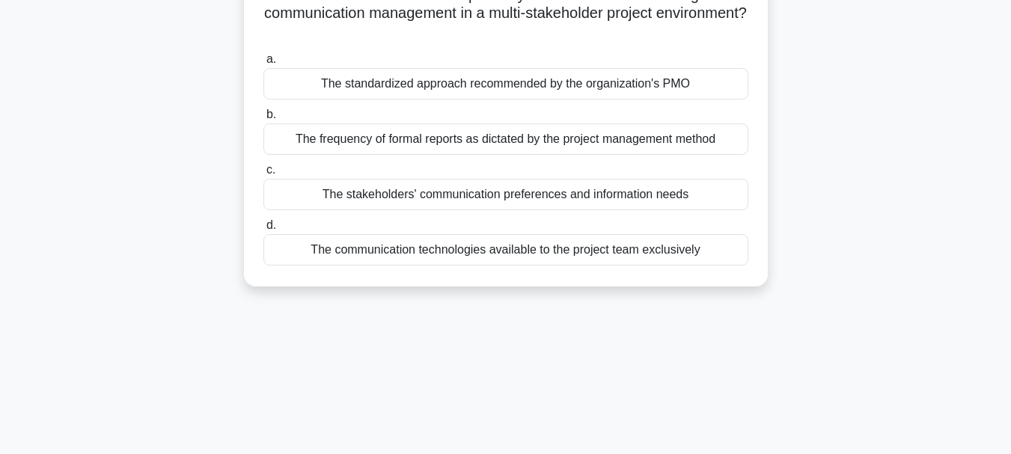
scroll to position [150, 0]
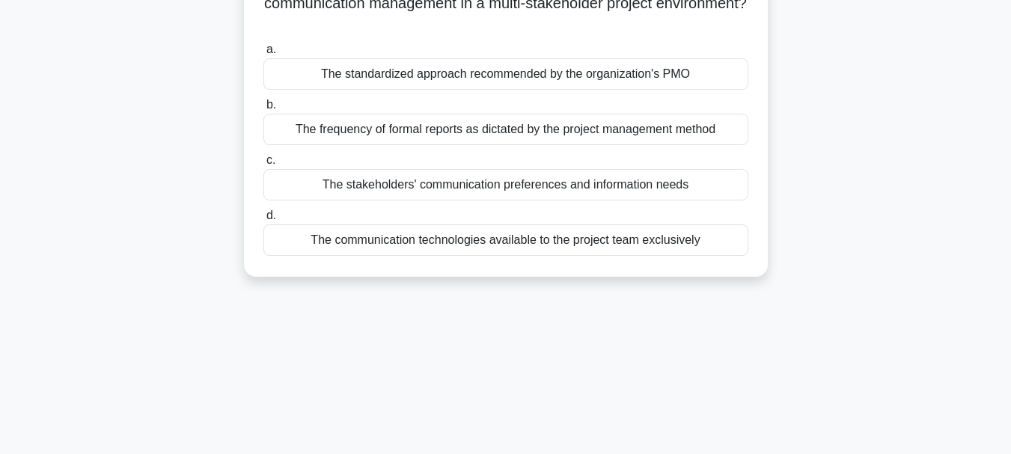
click at [499, 189] on div "The stakeholders' communication preferences and information needs" at bounding box center [505, 184] width 485 height 31
click at [263, 165] on input "c. The stakeholders' communication preferences and information needs" at bounding box center [263, 161] width 0 height 10
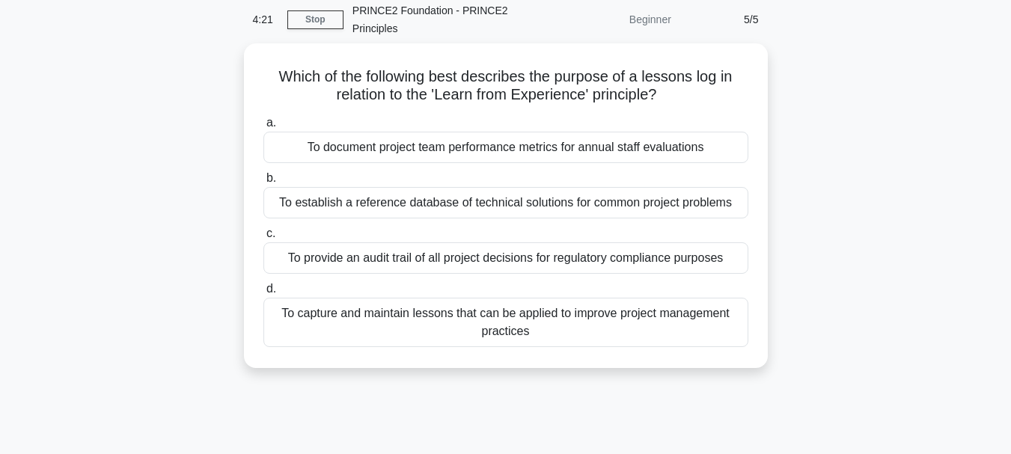
scroll to position [0, 0]
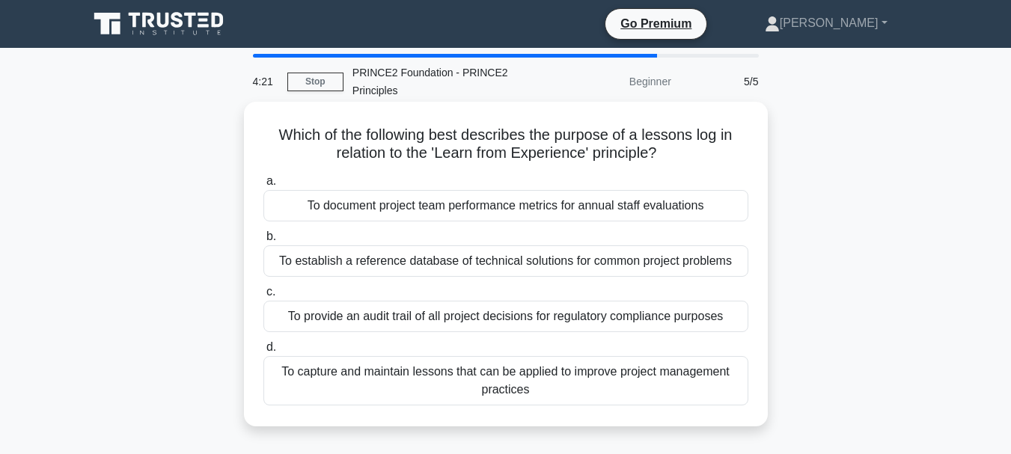
click at [532, 314] on div "To provide an audit trail of all project decisions for regulatory compliance pu…" at bounding box center [505, 316] width 485 height 31
click at [263, 297] on input "c. To provide an audit trail of all project decisions for regulatory compliance…" at bounding box center [263, 292] width 0 height 10
